Goal: Information Seeking & Learning: Learn about a topic

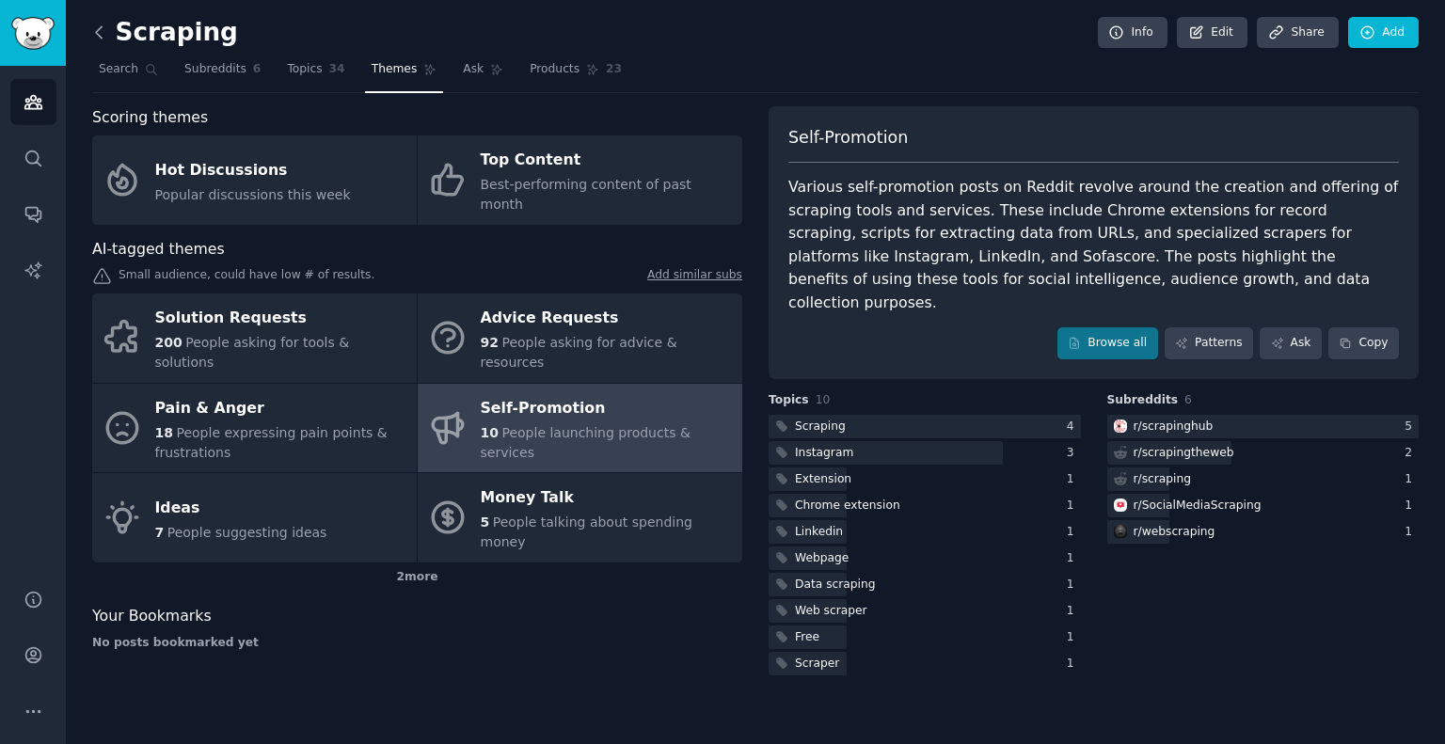
click at [100, 38] on icon at bounding box center [99, 33] width 20 height 20
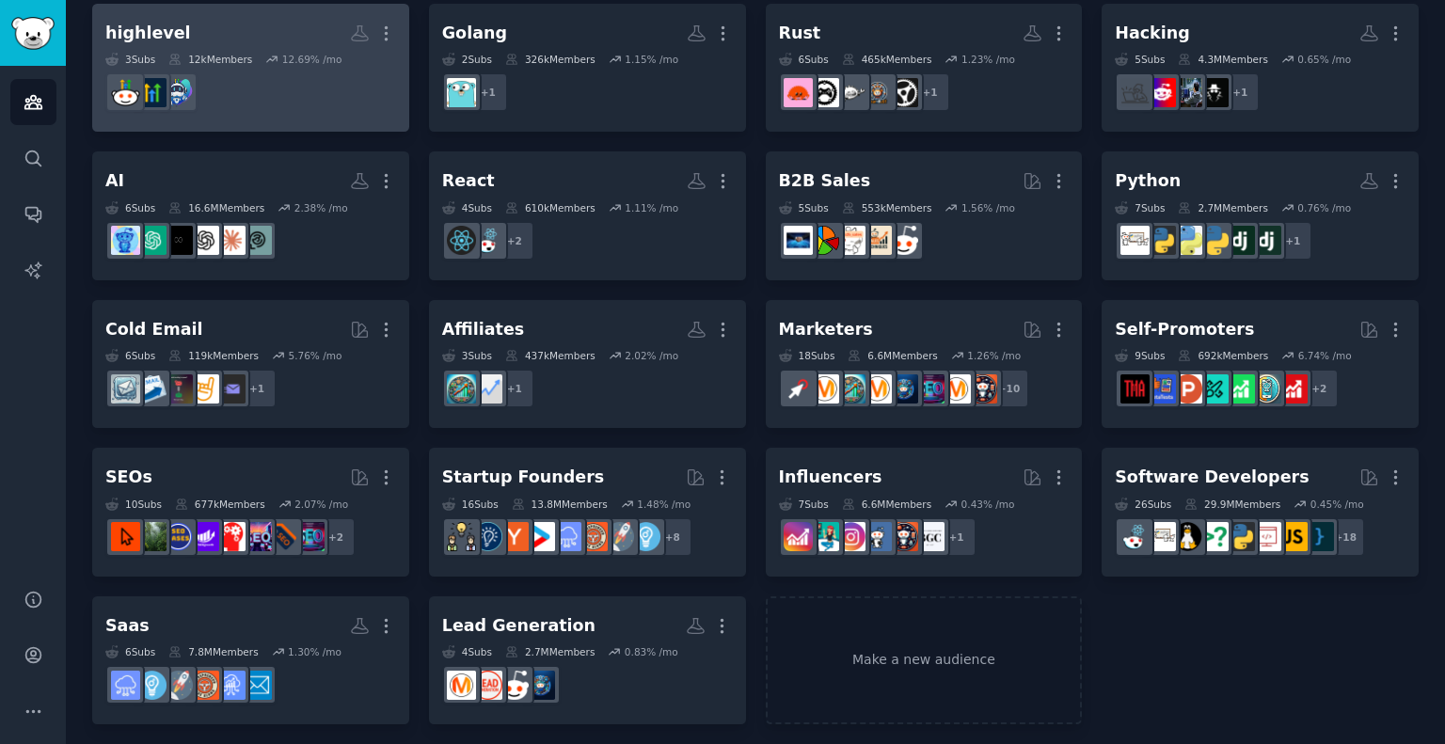
scroll to position [299, 0]
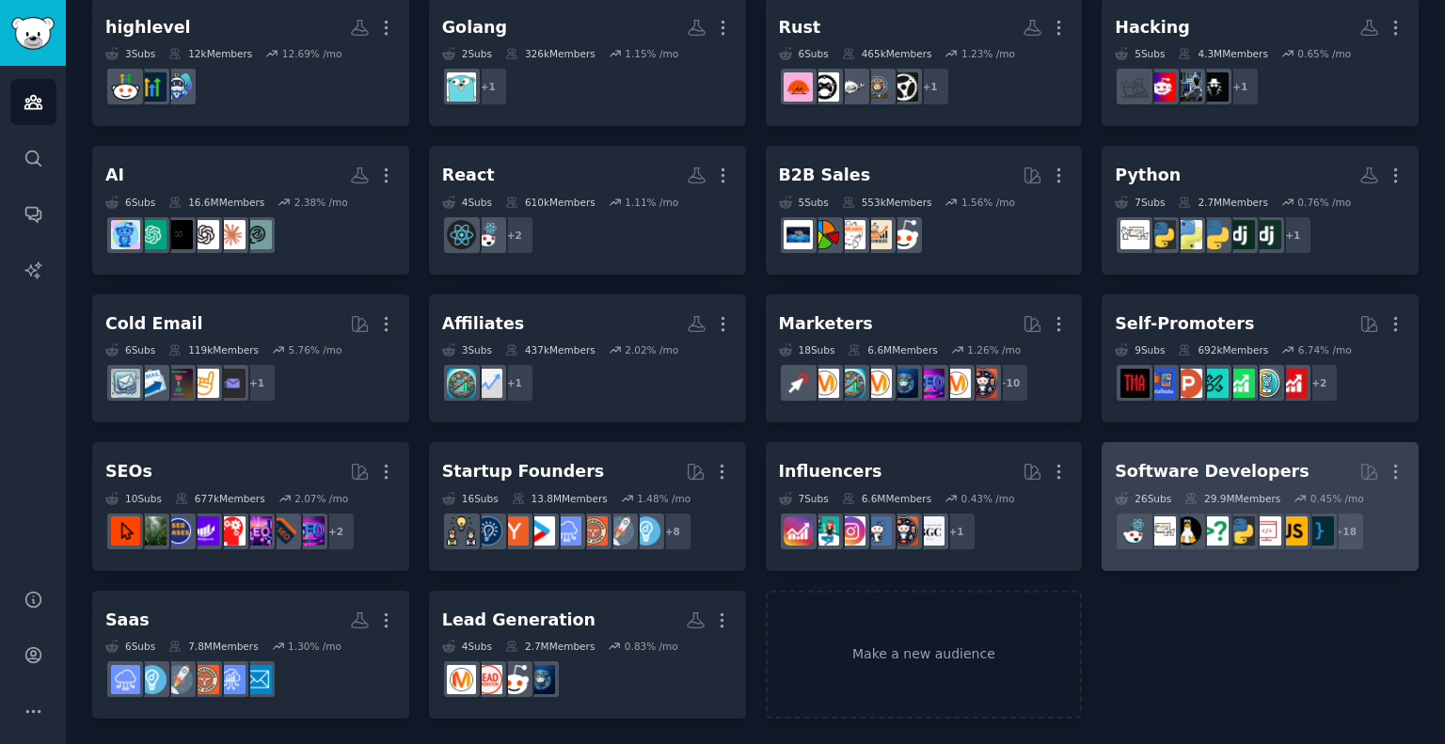
click at [1140, 466] on div "Software Developers" at bounding box center [1212, 472] width 194 height 24
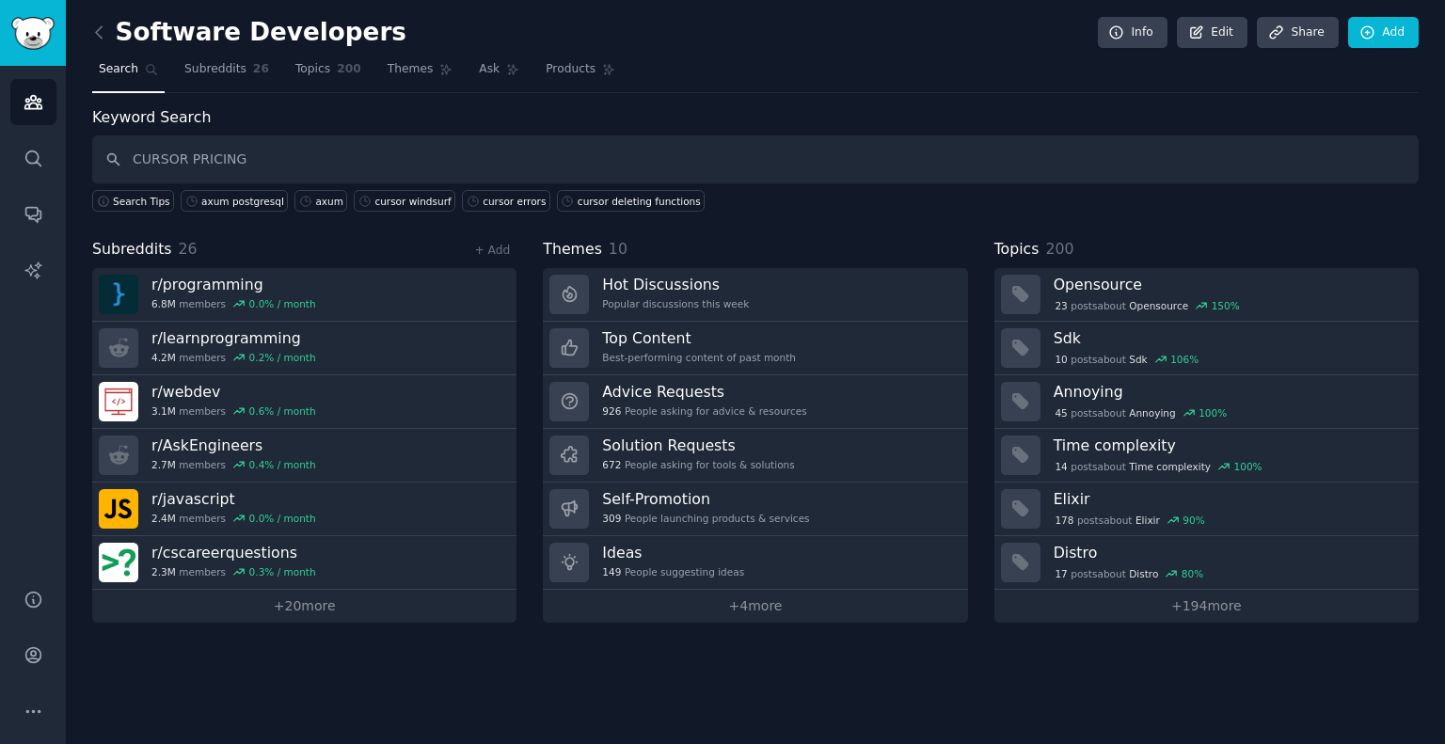
type input "CURSOR PRICING"
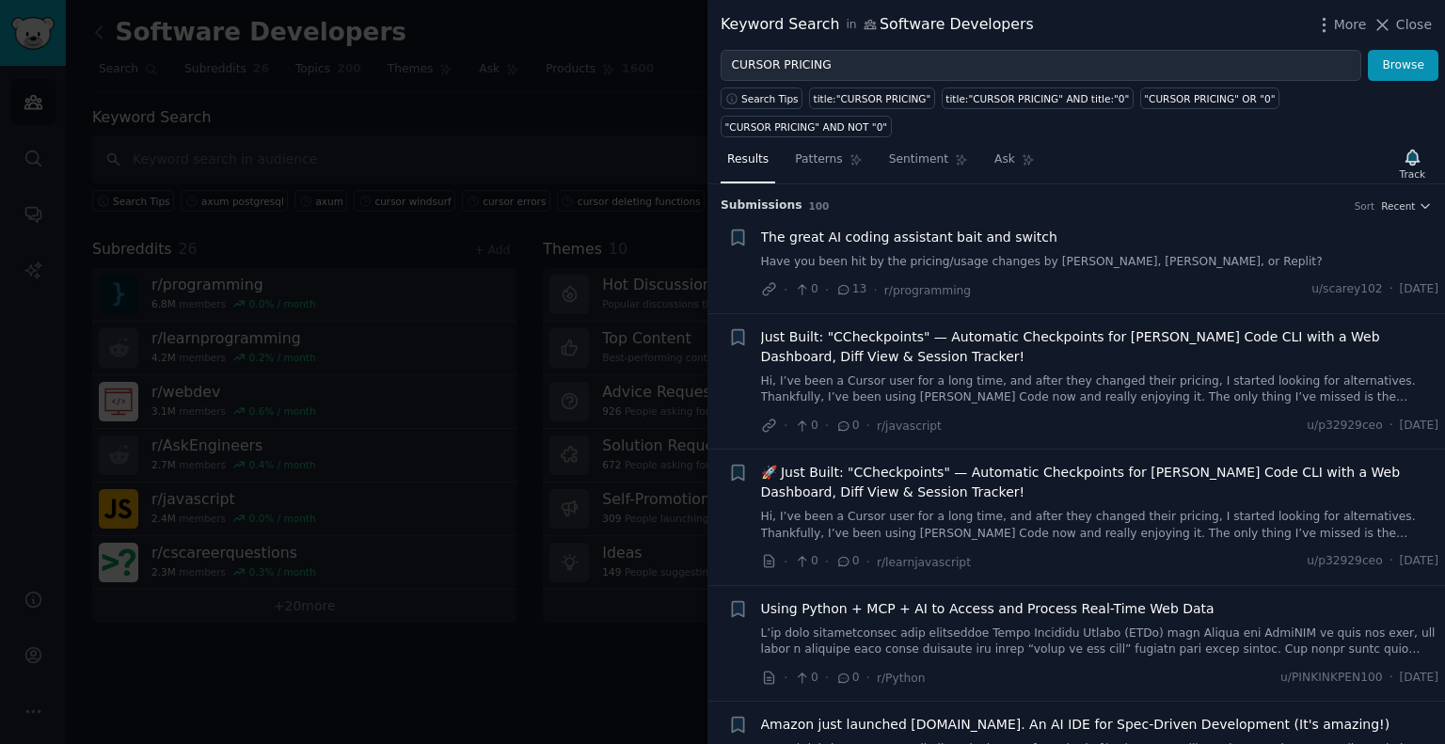
click at [866, 228] on span "The great AI coding assistant bait and switch" at bounding box center [909, 238] width 296 height 20
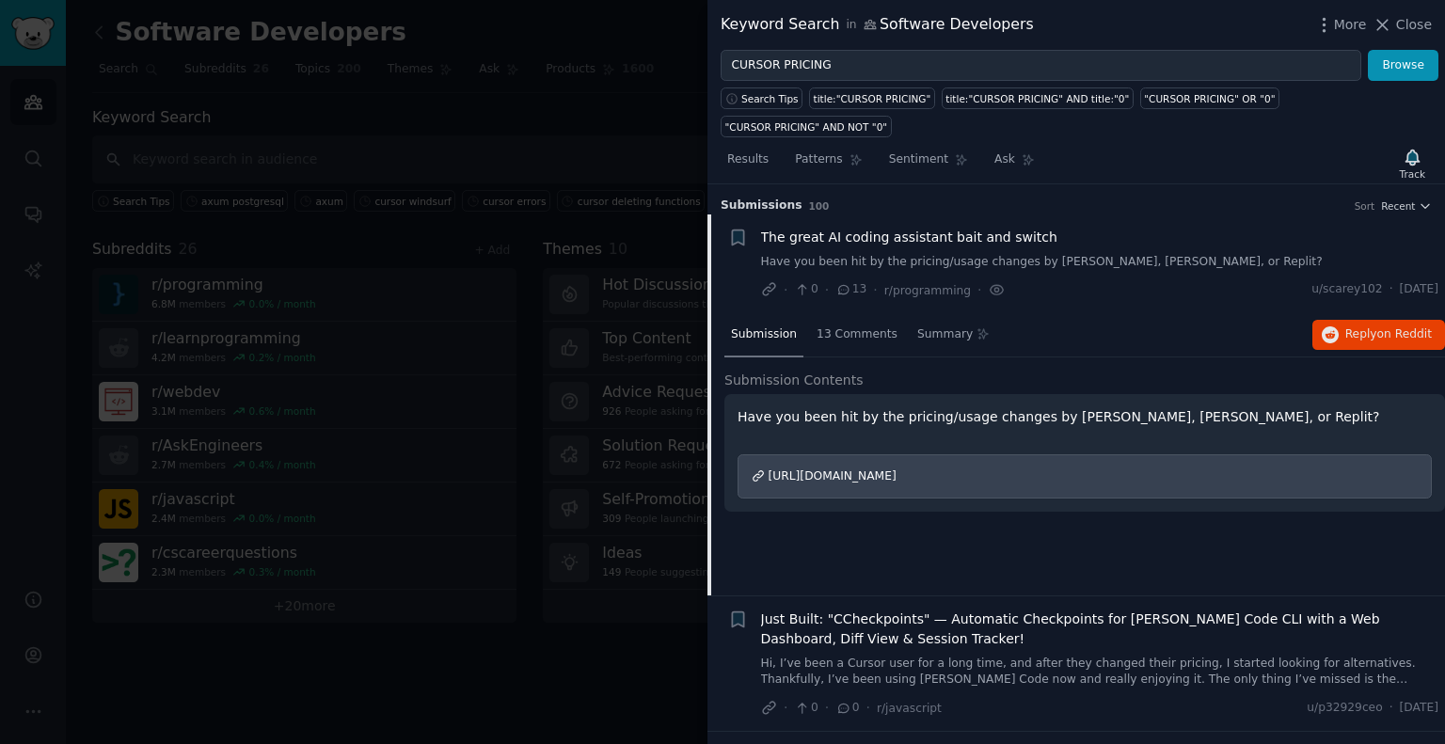
scroll to position [29, 0]
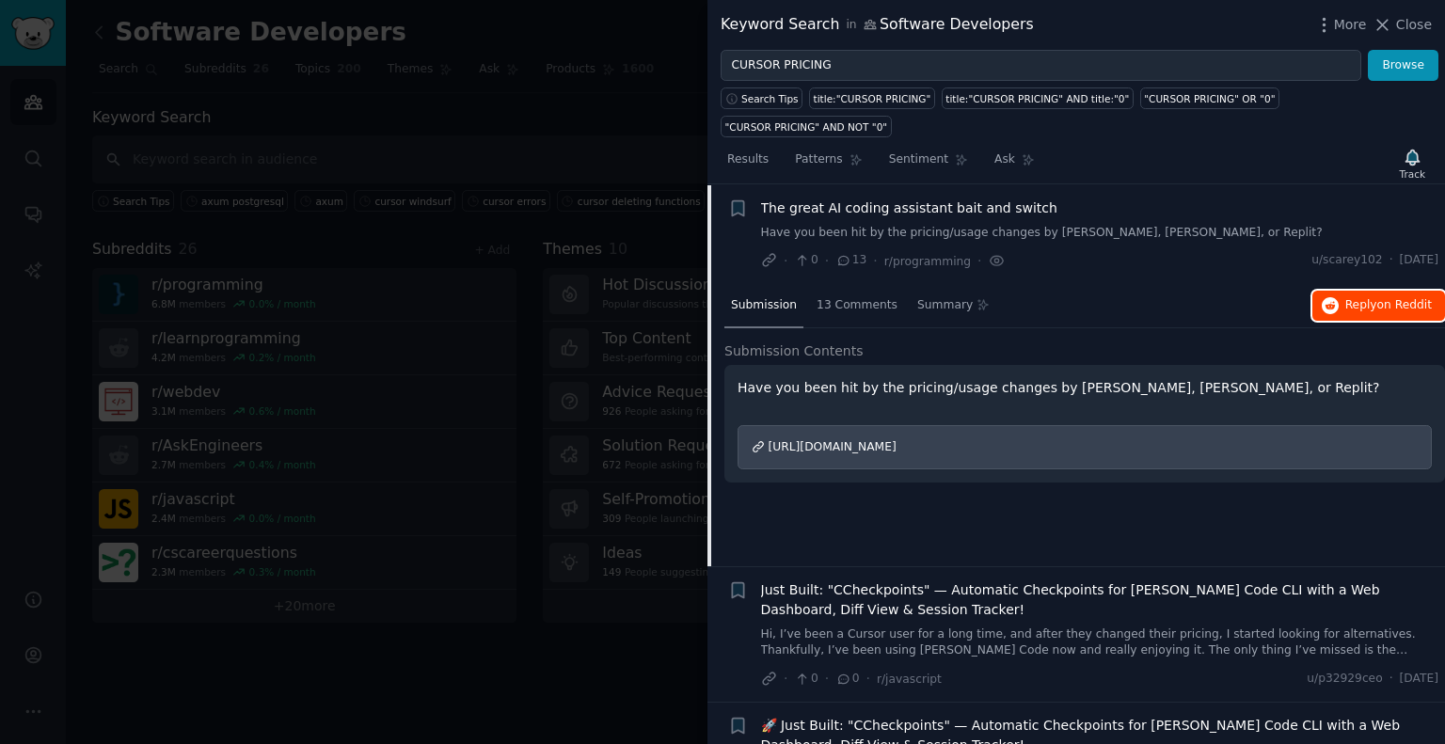
click at [1378, 298] on span "on Reddit" at bounding box center [1404, 304] width 55 height 13
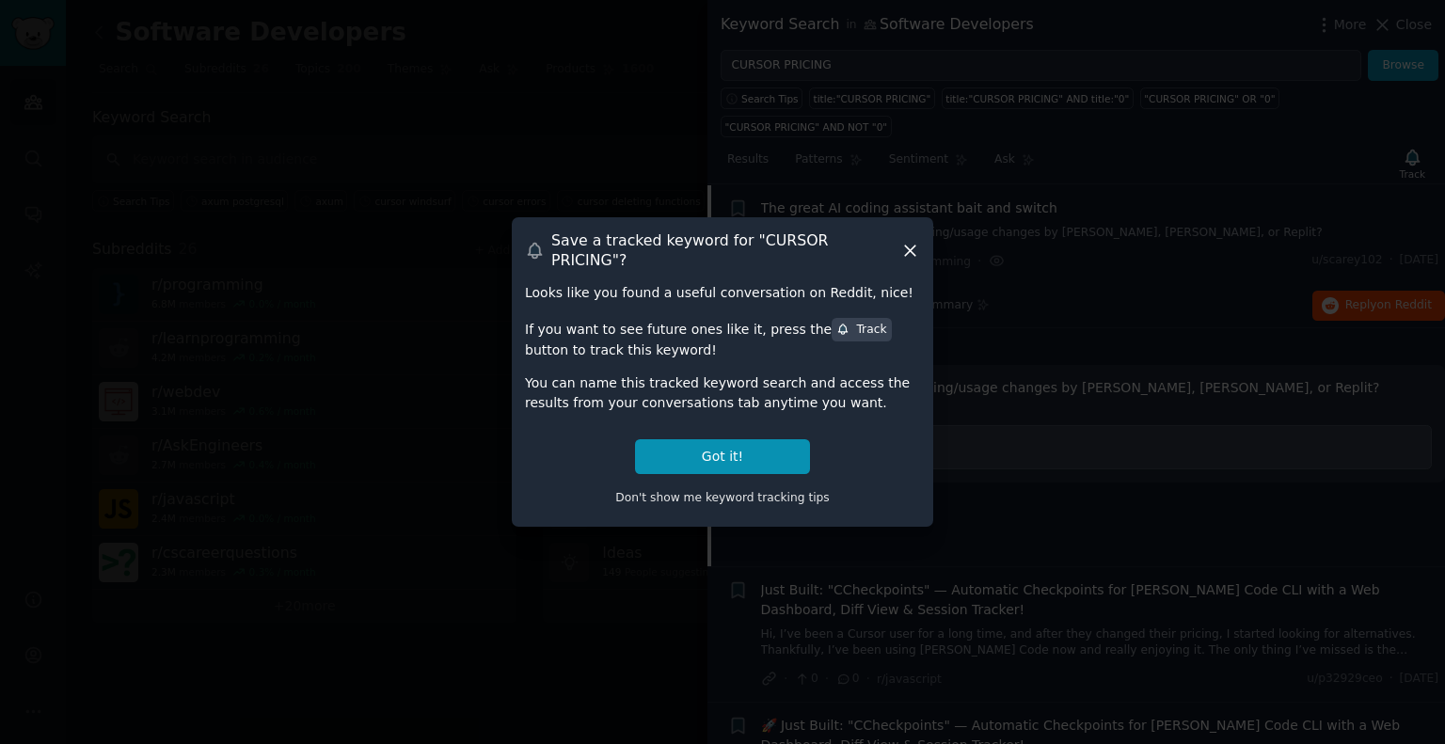
click at [912, 251] on icon at bounding box center [910, 251] width 20 height 20
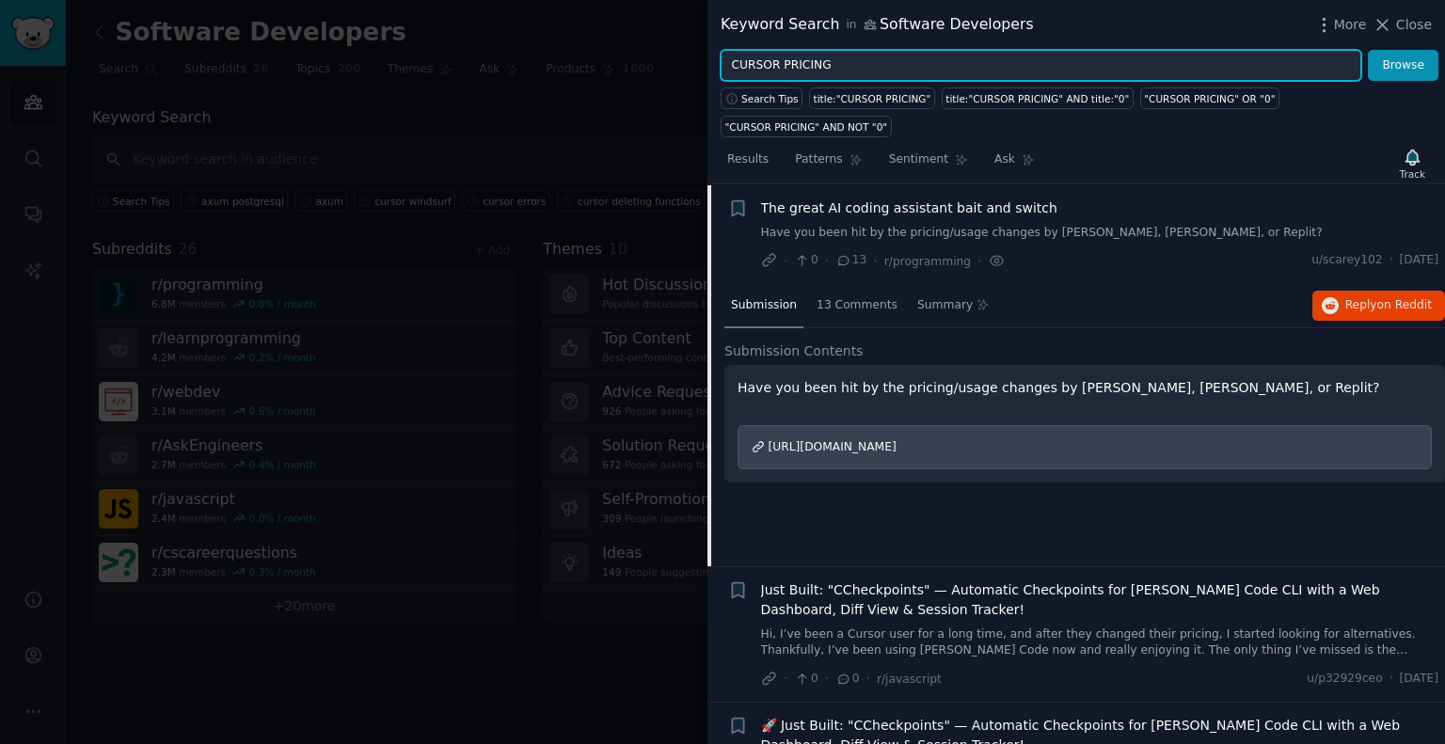
drag, startPoint x: 857, startPoint y: 71, endPoint x: 706, endPoint y: 69, distance: 150.5
click at [706, 69] on div "Keyword Search in Software Developers More Close CURSOR PRICING Browse Search T…" at bounding box center [722, 372] width 1445 height 744
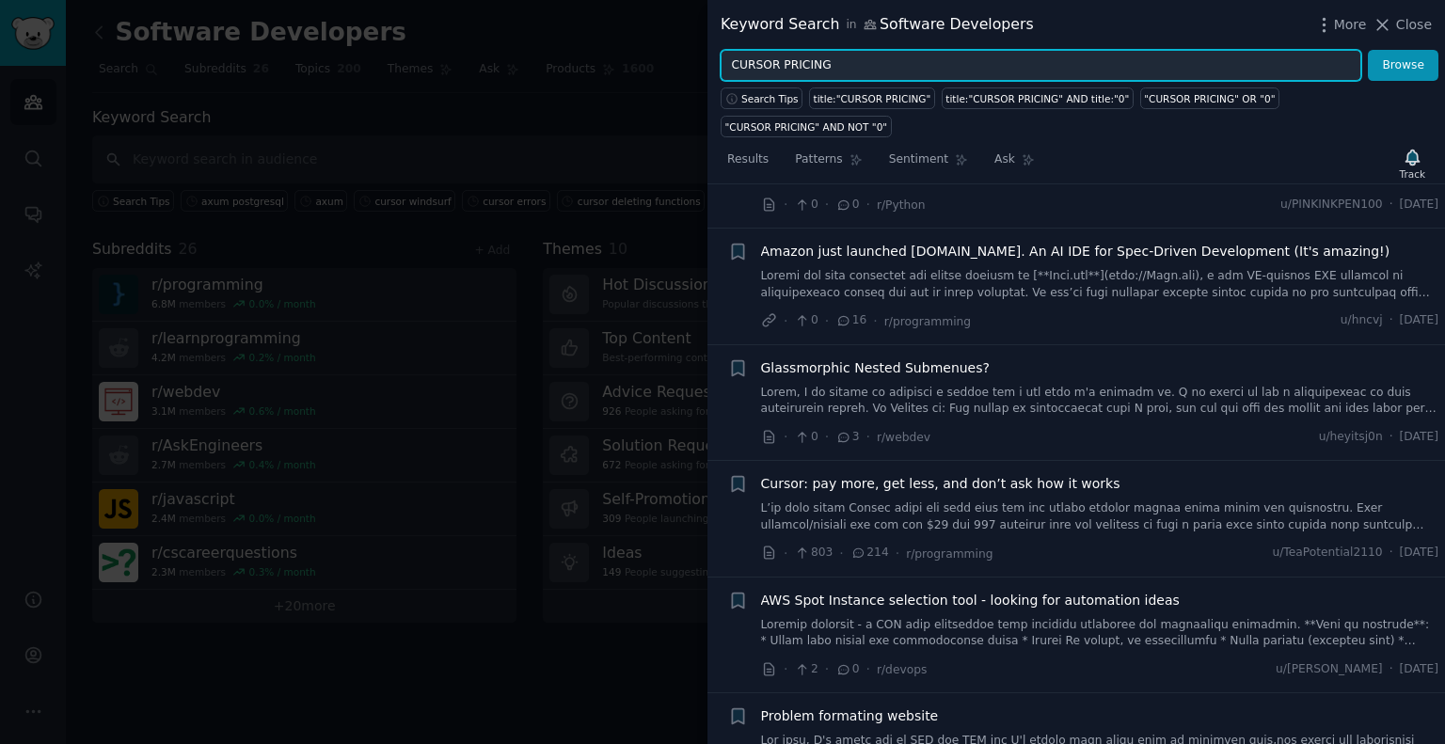
scroll to position [762, 0]
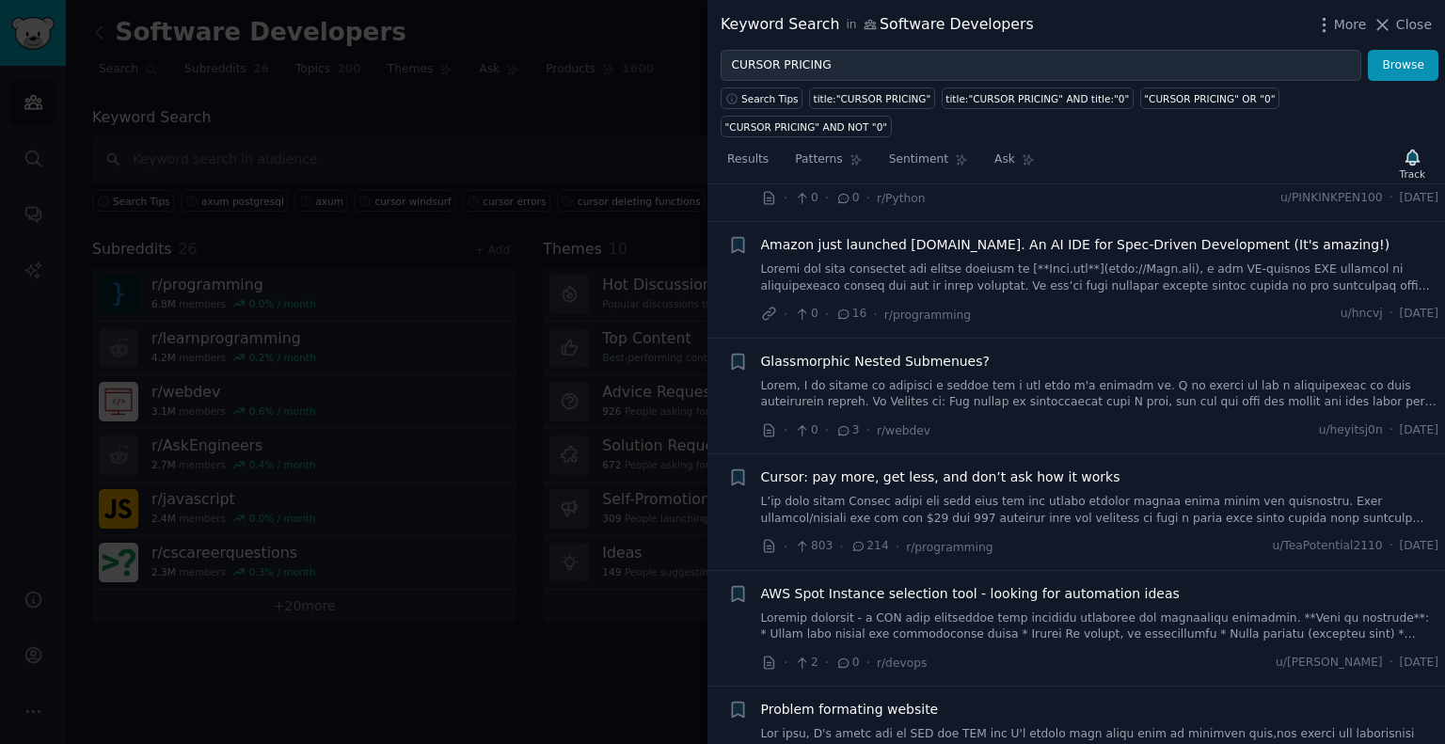
click at [996, 468] on span "Cursor: pay more, get less, and don’t ask how it works" at bounding box center [940, 478] width 359 height 20
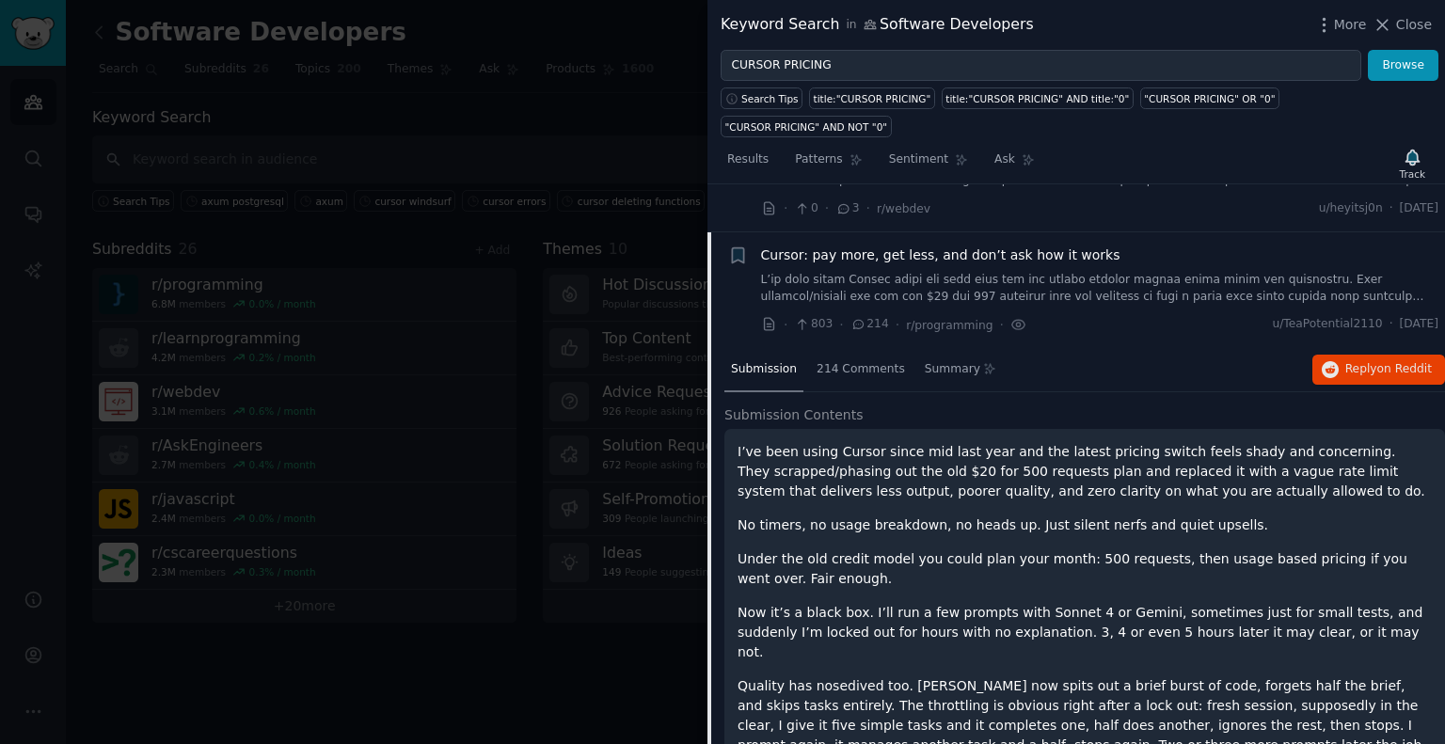
scroll to position [749, 0]
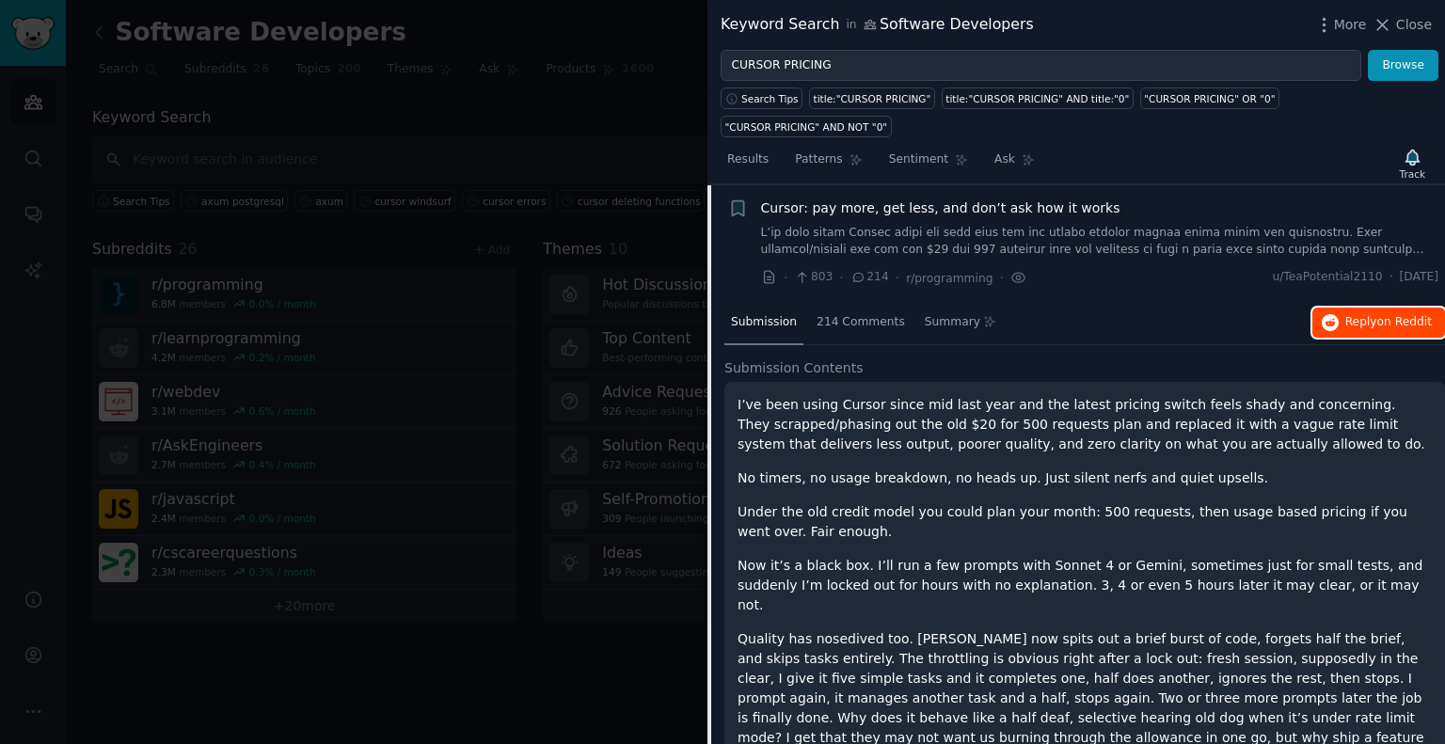
click at [1362, 314] on span "Reply on Reddit" at bounding box center [1388, 322] width 87 height 17
